Goal: Task Accomplishment & Management: Manage account settings

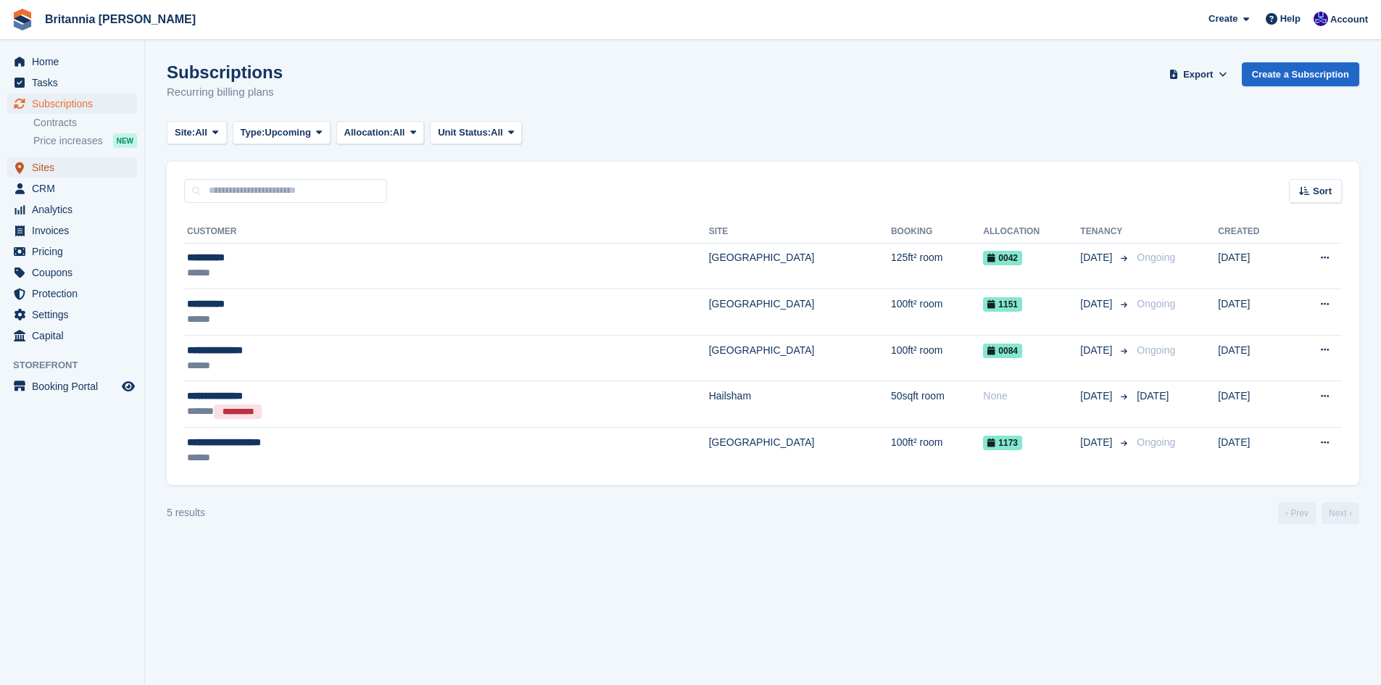
click at [44, 166] on span "Sites" at bounding box center [75, 167] width 87 height 20
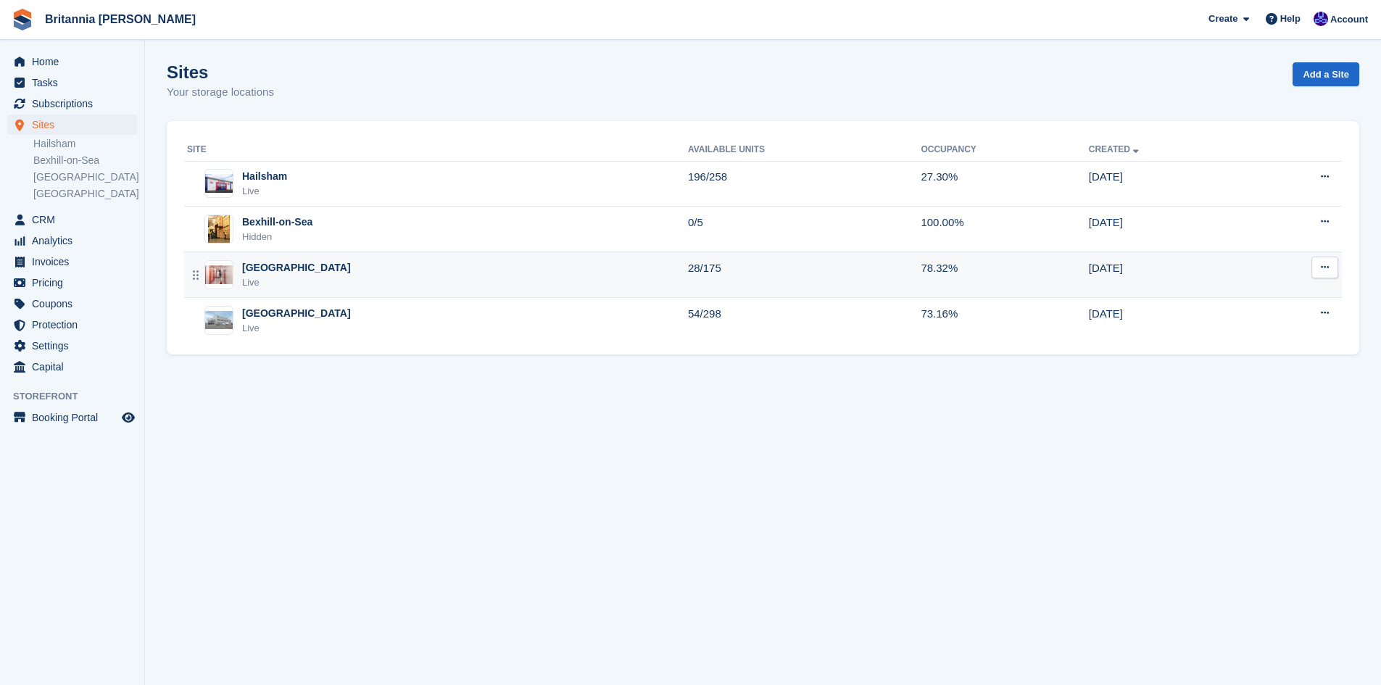
click at [260, 267] on div "[GEOGRAPHIC_DATA]" at bounding box center [296, 267] width 109 height 15
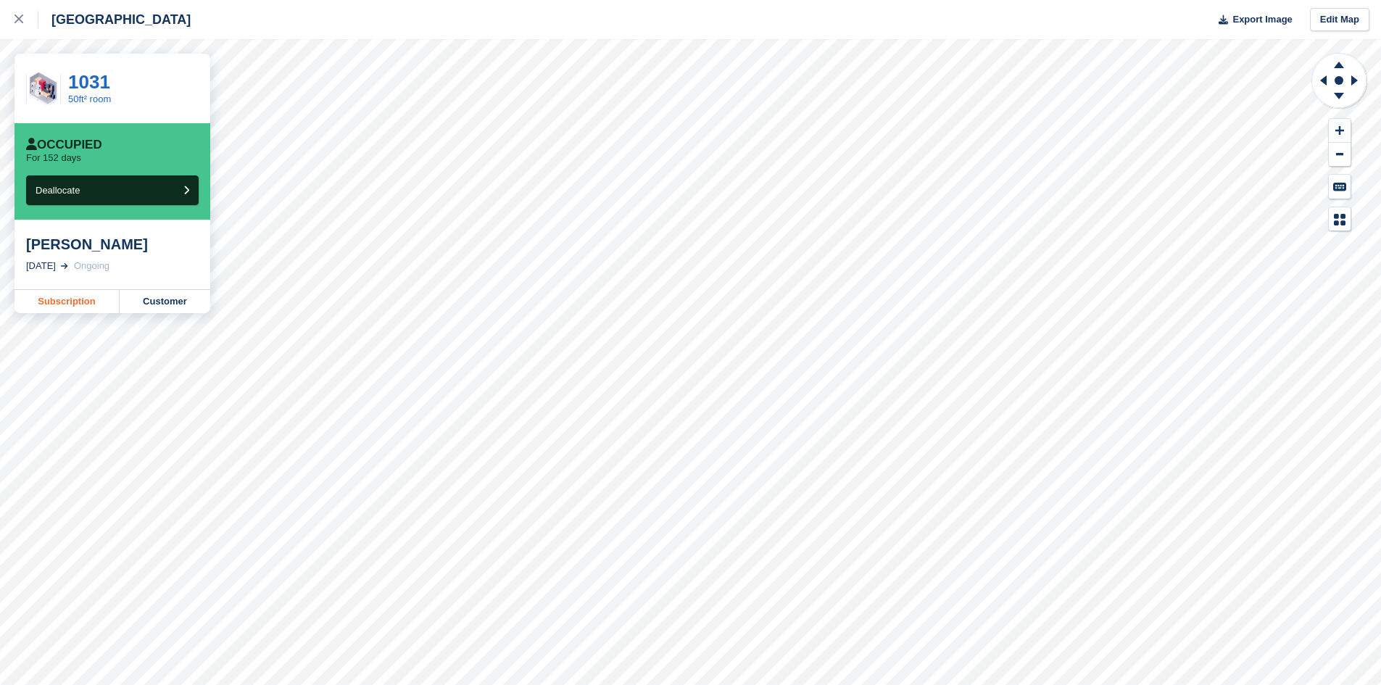
click at [68, 301] on link "Subscription" at bounding box center [66, 301] width 105 height 23
click at [21, 11] on div at bounding box center [26, 19] width 24 height 17
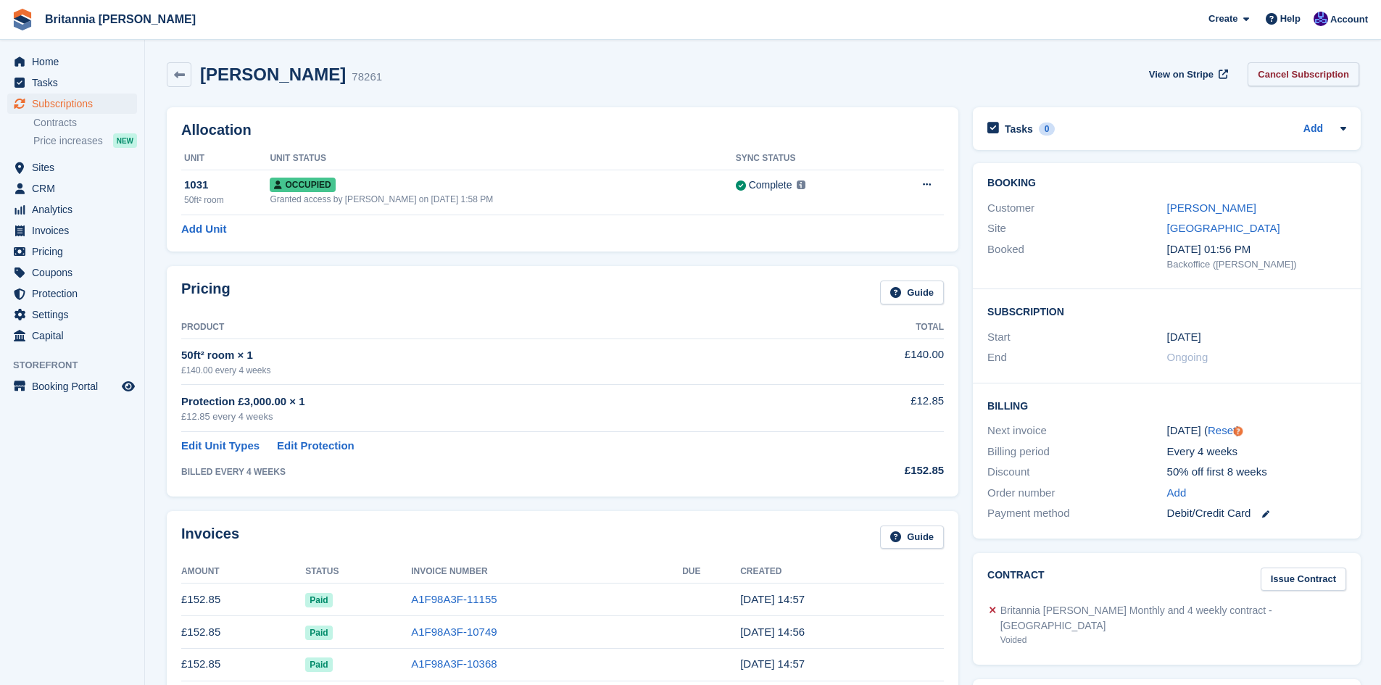
click at [1310, 71] on link "Cancel Subscription" at bounding box center [1303, 74] width 112 height 24
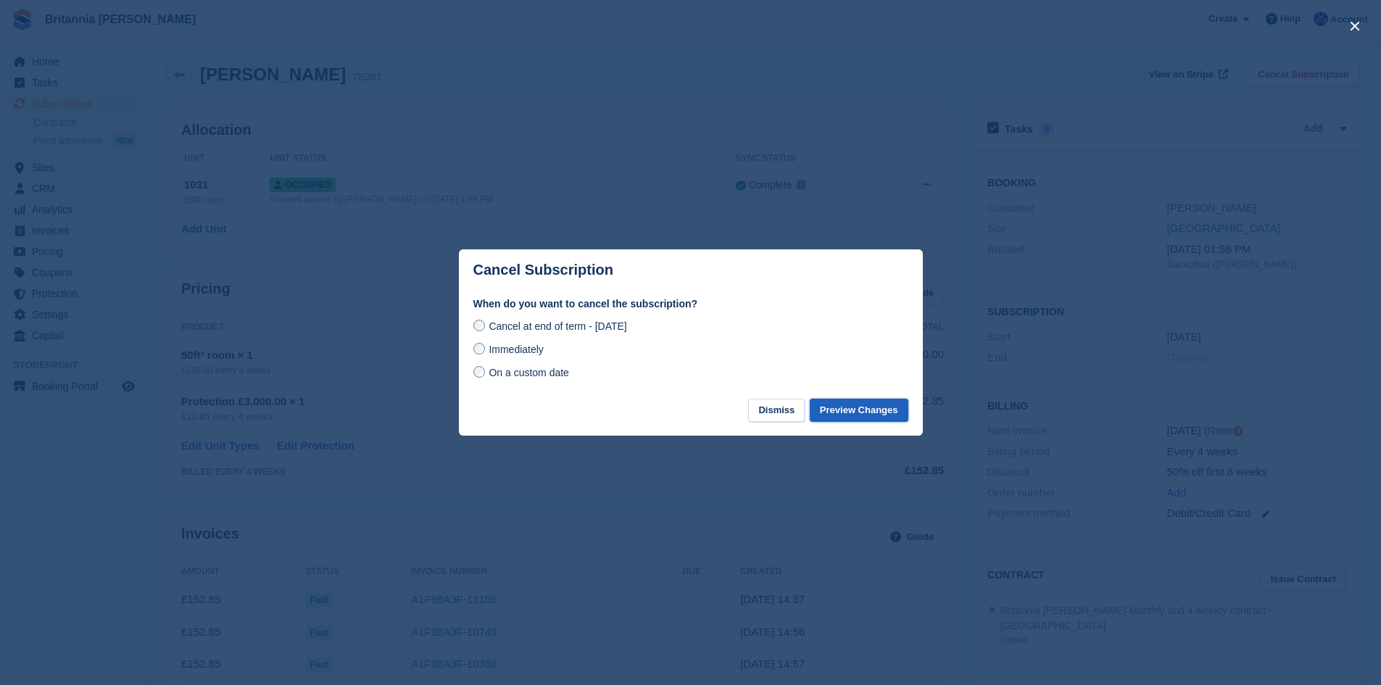
click at [897, 413] on button "Preview Changes" at bounding box center [859, 411] width 99 height 24
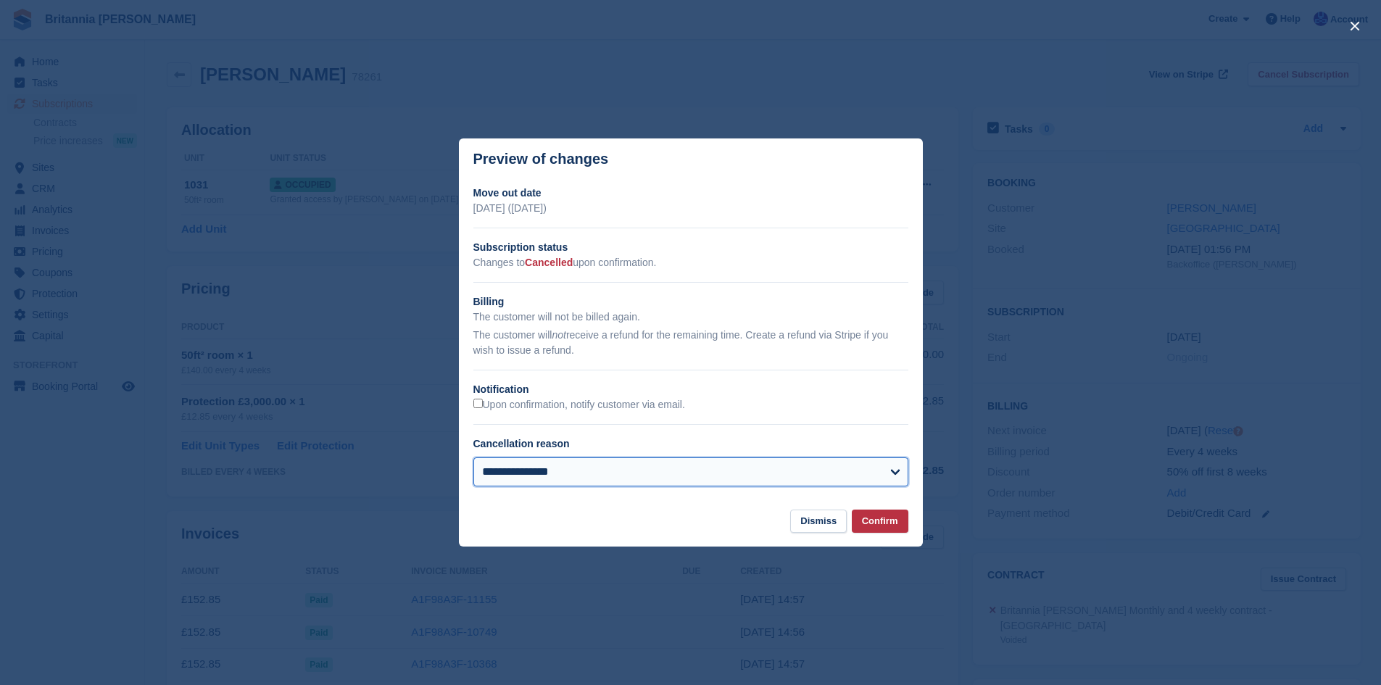
click at [603, 470] on select "**********" at bounding box center [690, 471] width 435 height 29
select select "**********"
click at [473, 458] on select "**********" at bounding box center [690, 471] width 435 height 29
click at [872, 522] on button "Confirm" at bounding box center [880, 522] width 57 height 24
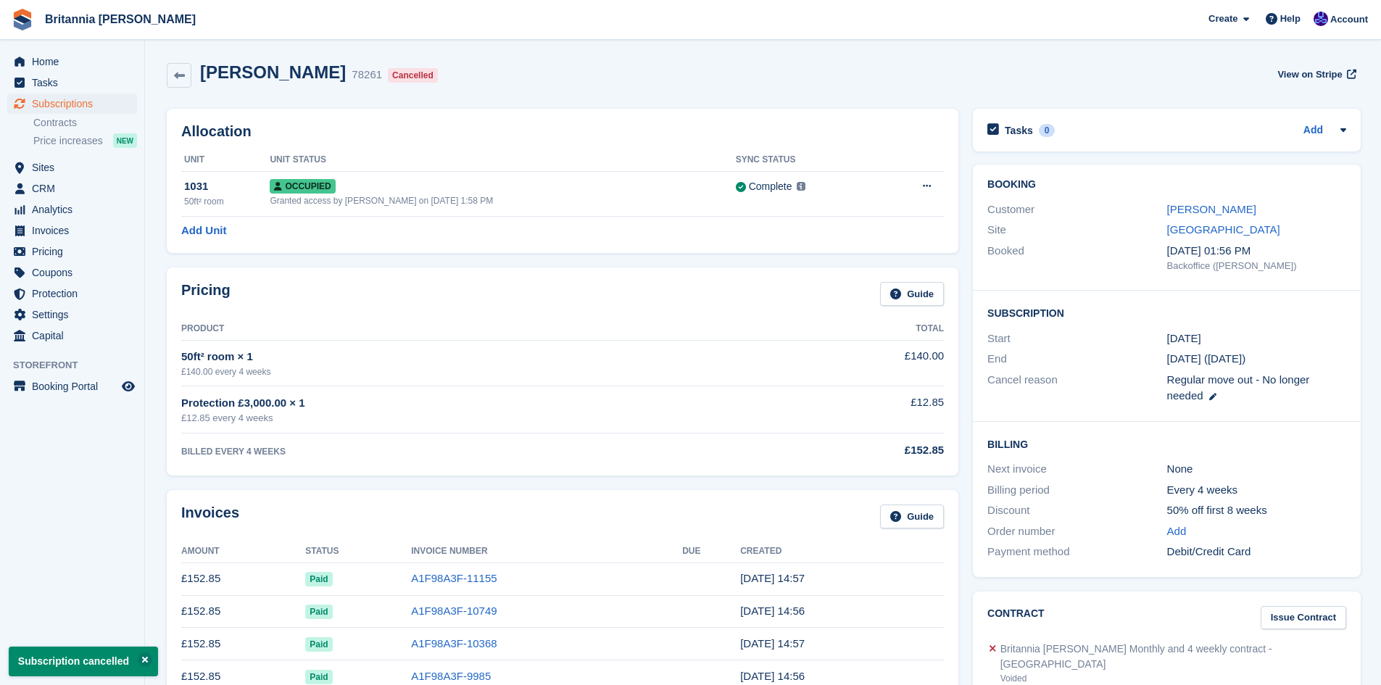
click at [1169, 62] on div "Steven Chetwynd 78261 Cancelled View on Stripe" at bounding box center [763, 75] width 1192 height 26
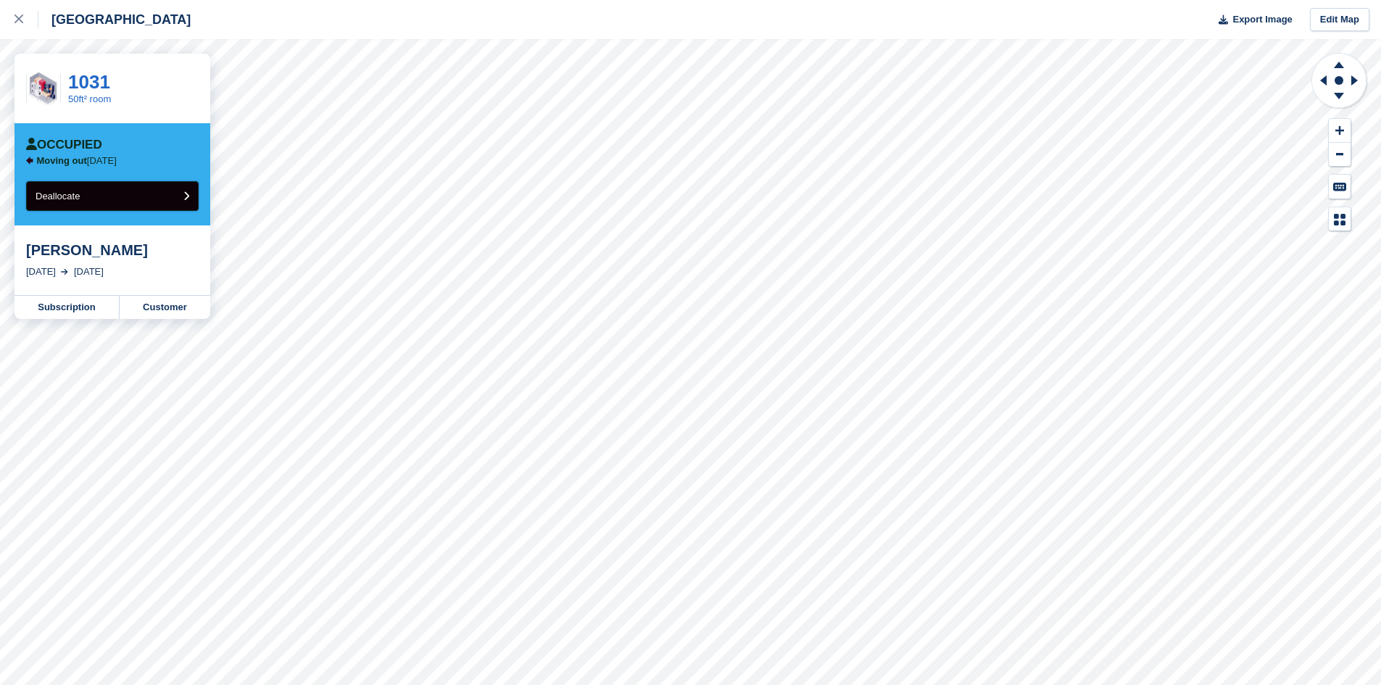
click at [157, 195] on button "Deallocate" at bounding box center [112, 196] width 173 height 30
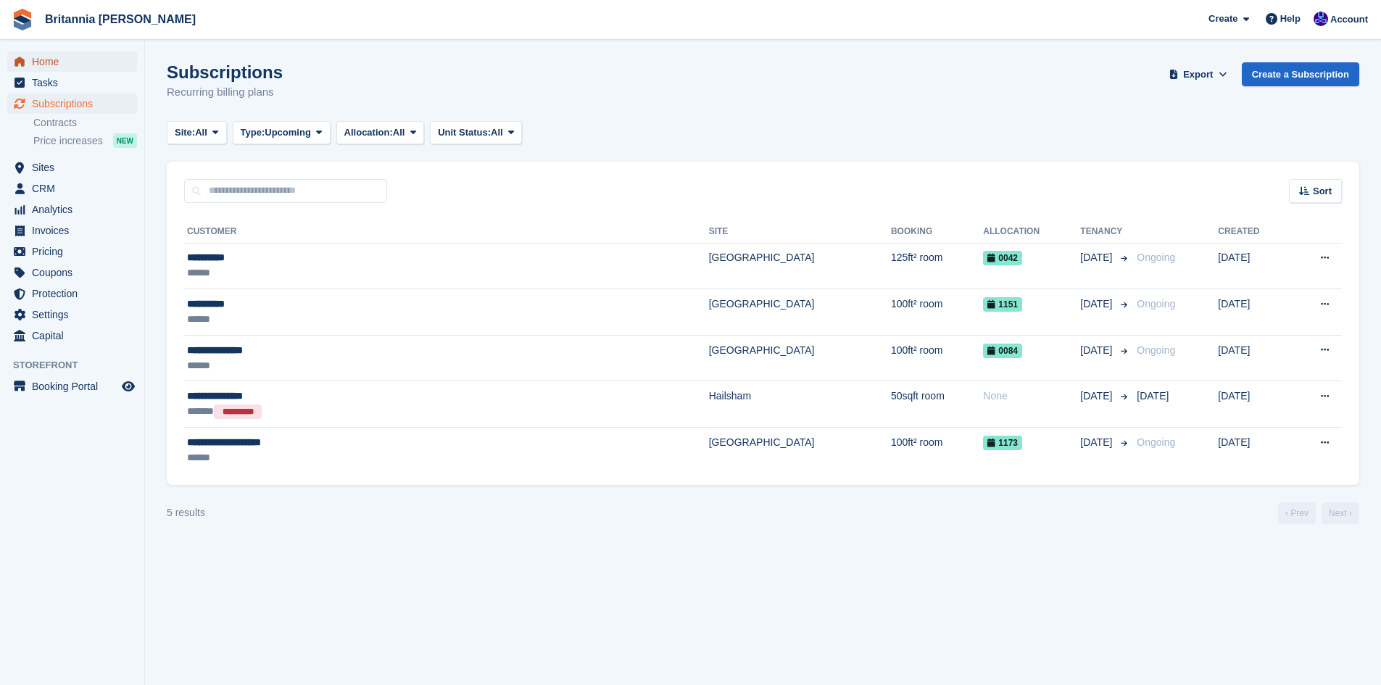
click at [38, 63] on span "Home" at bounding box center [75, 61] width 87 height 20
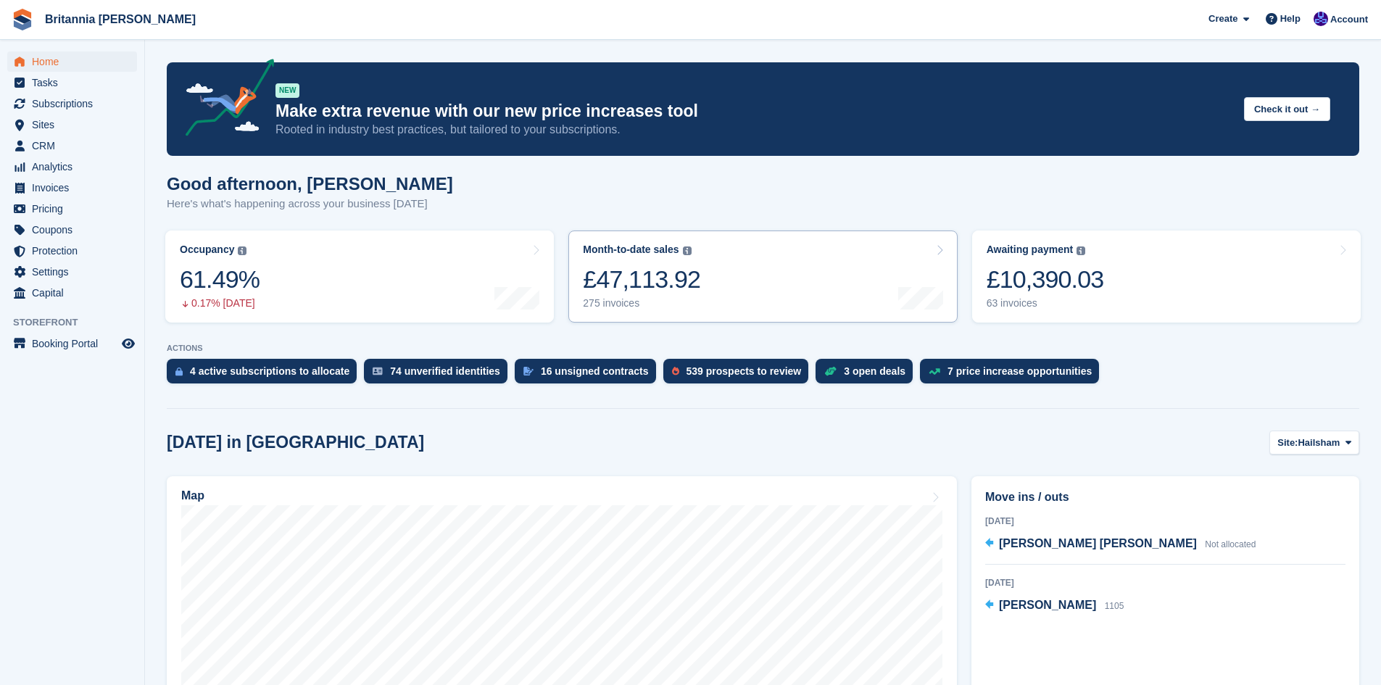
scroll to position [145, 0]
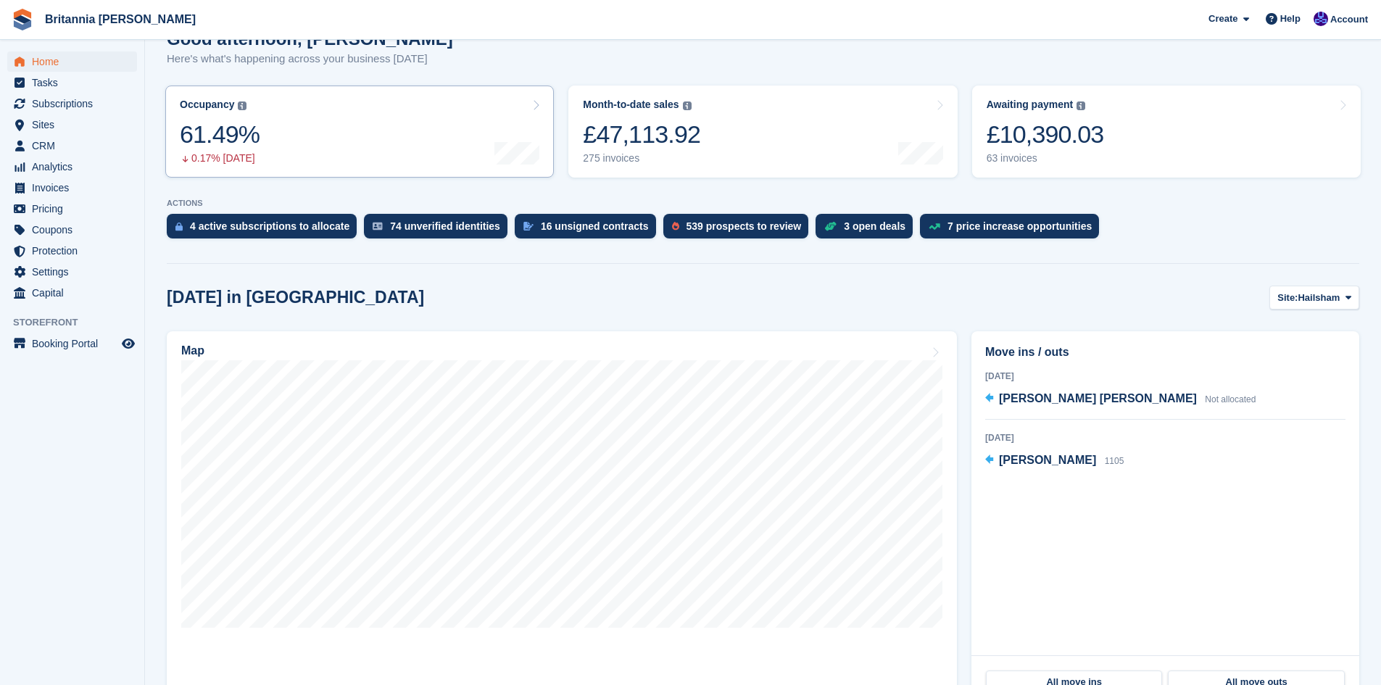
click at [316, 122] on link "Occupancy The percentage of all currently allocated units in terms of area. Inc…" at bounding box center [359, 132] width 389 height 92
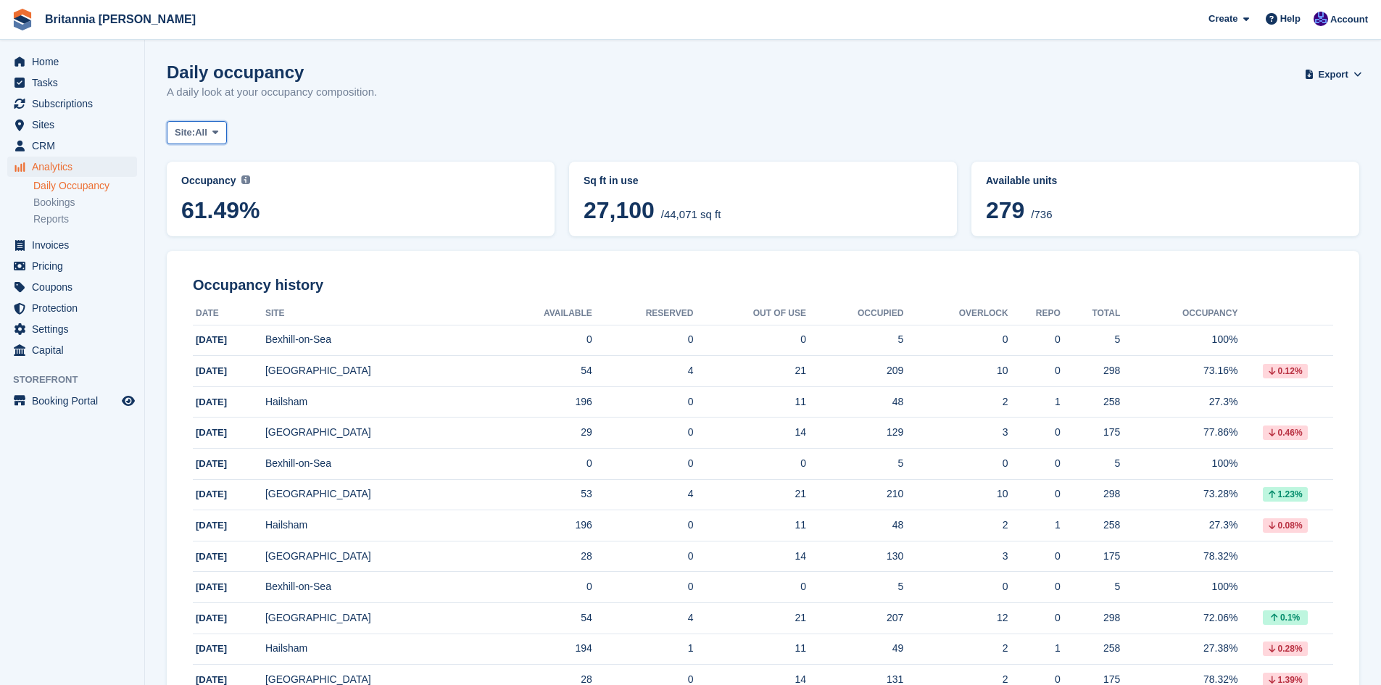
click at [215, 132] on icon at bounding box center [215, 132] width 6 height 9
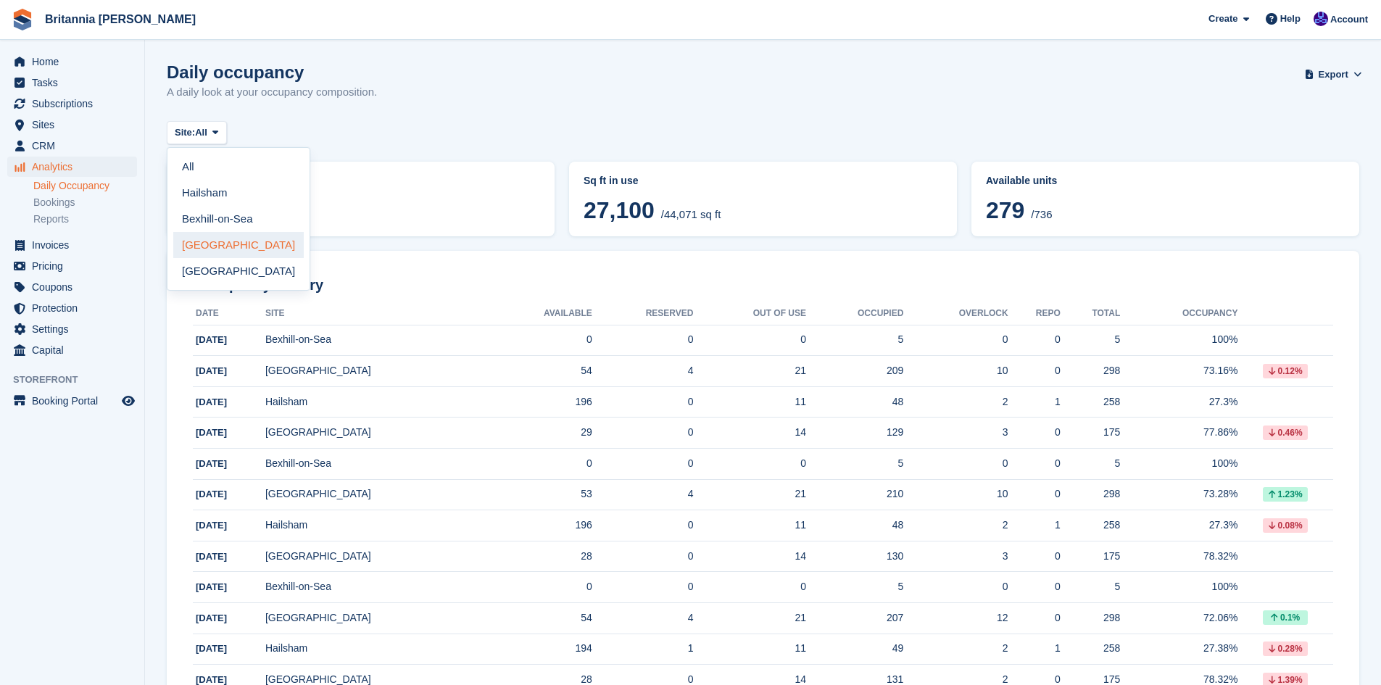
click at [212, 240] on link "[GEOGRAPHIC_DATA]" at bounding box center [238, 245] width 130 height 26
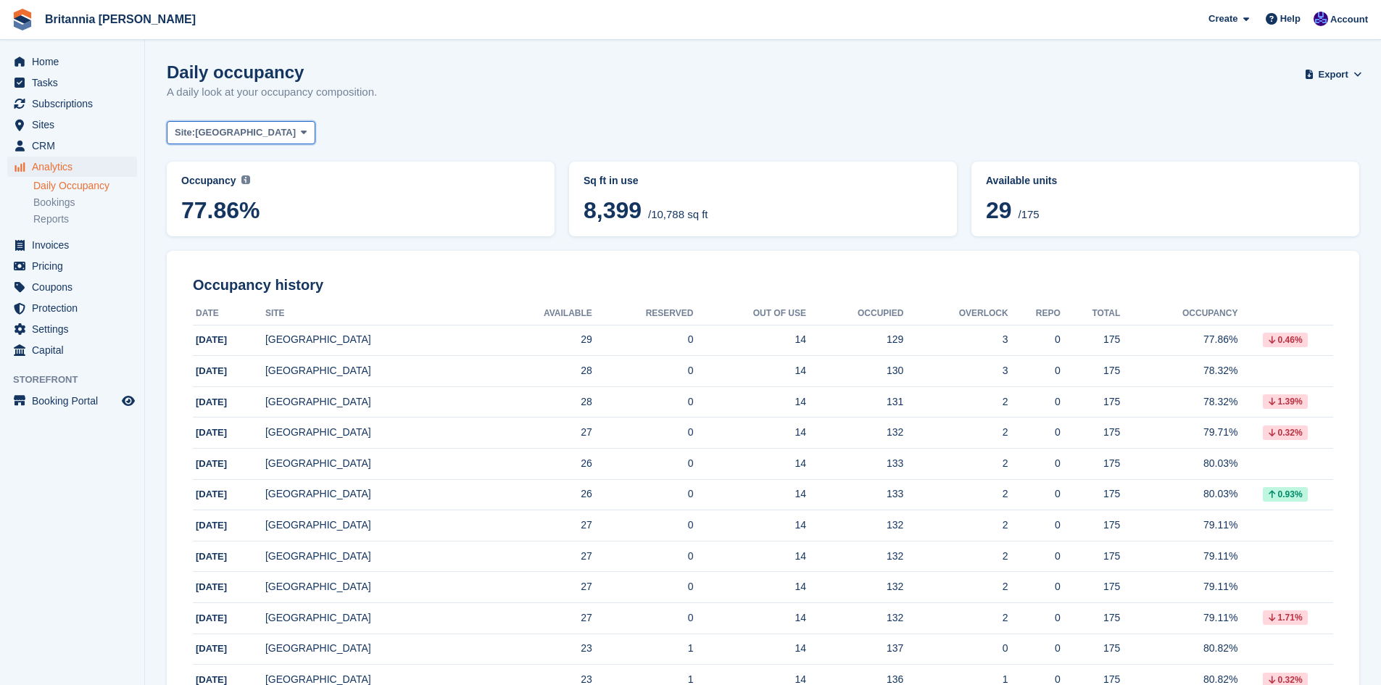
click at [243, 132] on span "[GEOGRAPHIC_DATA]" at bounding box center [245, 132] width 101 height 14
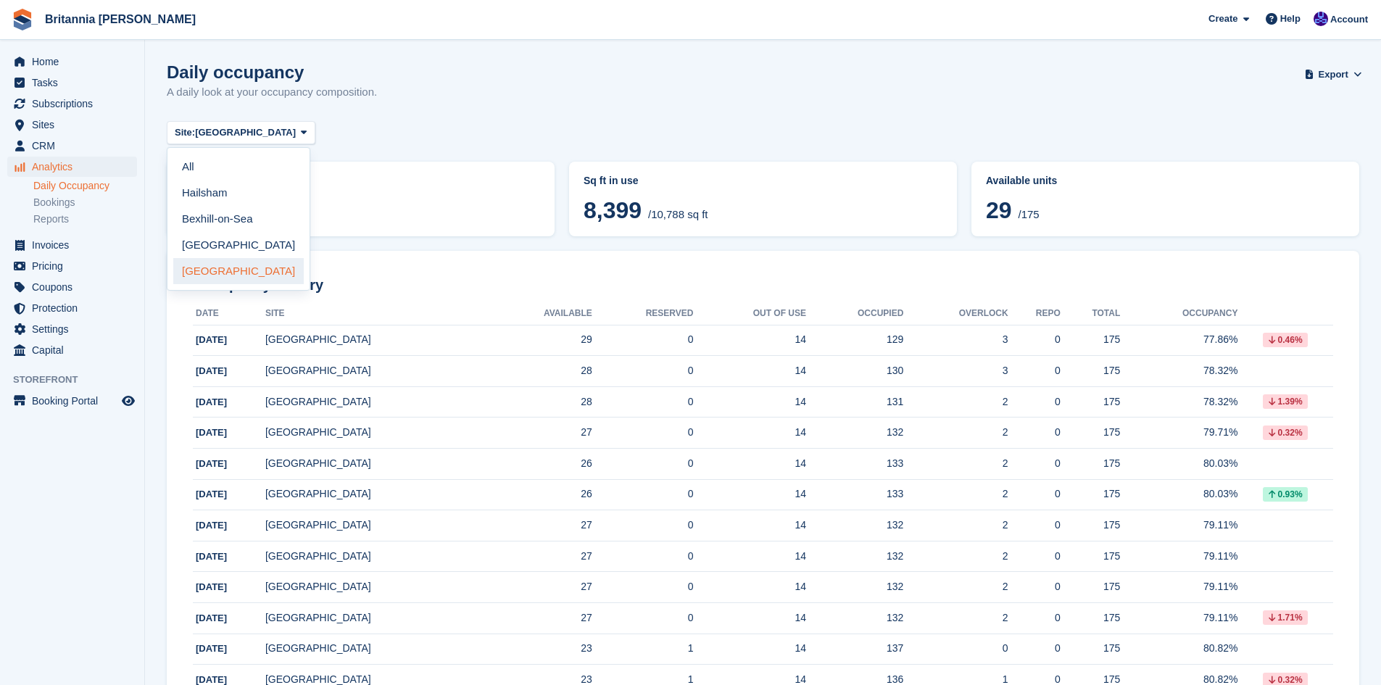
click at [211, 267] on link "[GEOGRAPHIC_DATA]" at bounding box center [238, 271] width 130 height 26
